Goal: Task Accomplishment & Management: Use online tool/utility

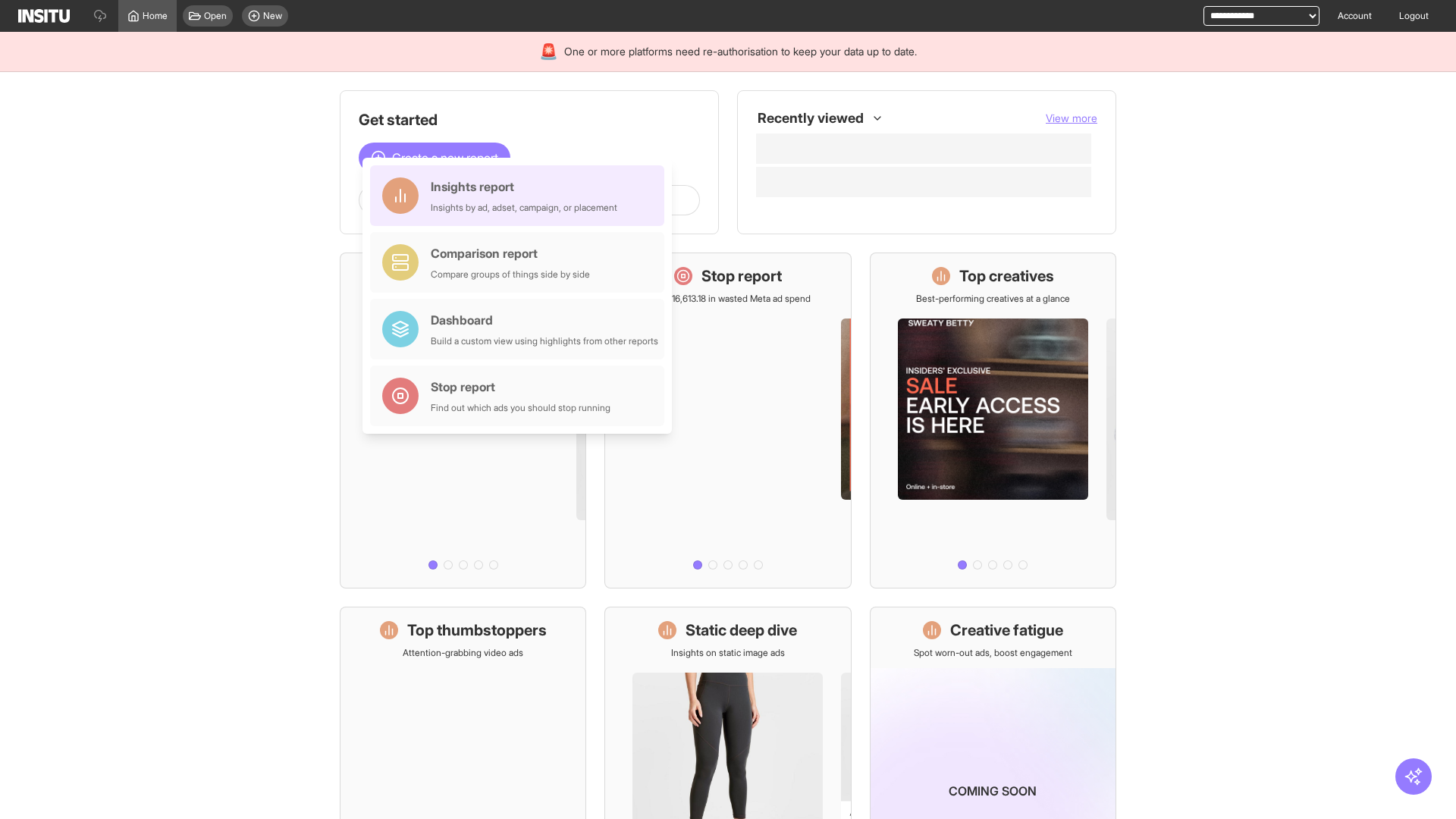
click at [521, 196] on div "Insights report Insights by ad, adset, campaign, or placement" at bounding box center [524, 196] width 187 height 36
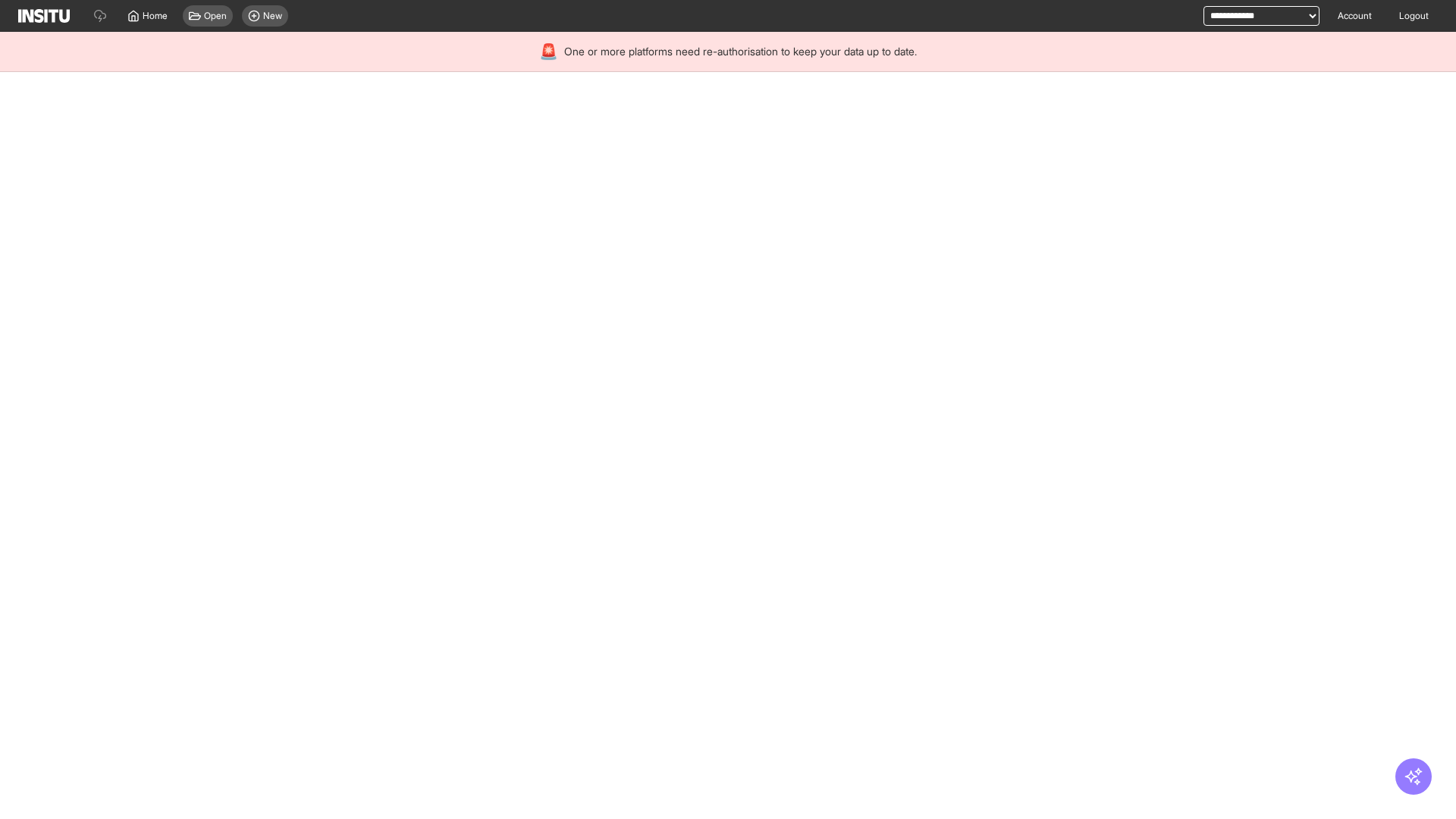
select select "**"
